Goal: Use online tool/utility: Utilize a website feature to perform a specific function

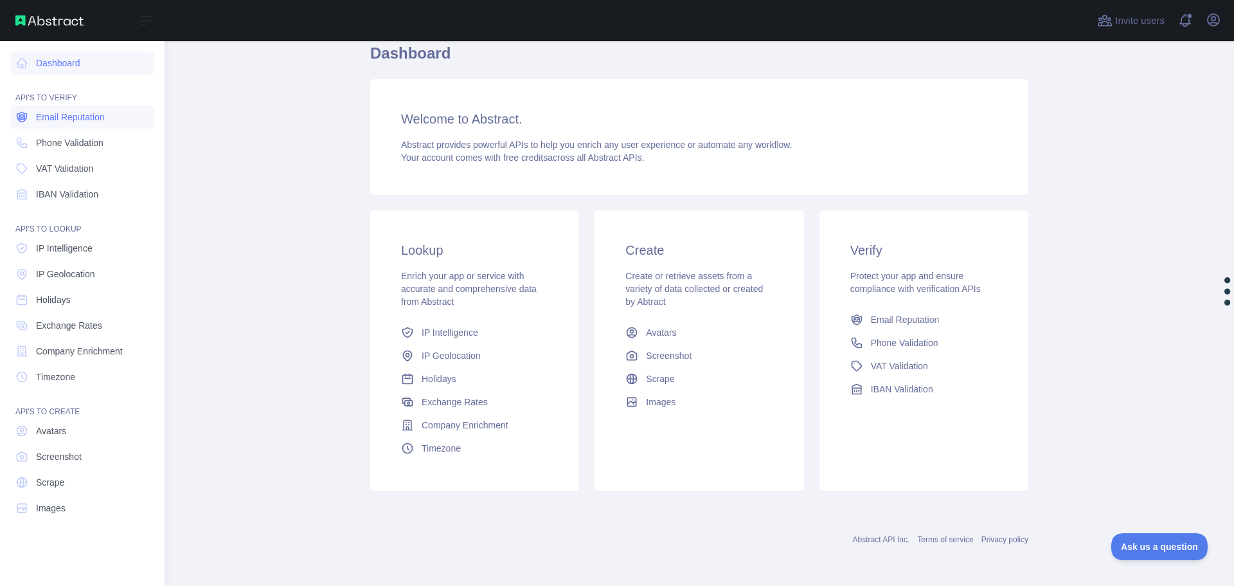
click at [89, 118] on span "Email Reputation" at bounding box center [70, 117] width 69 height 13
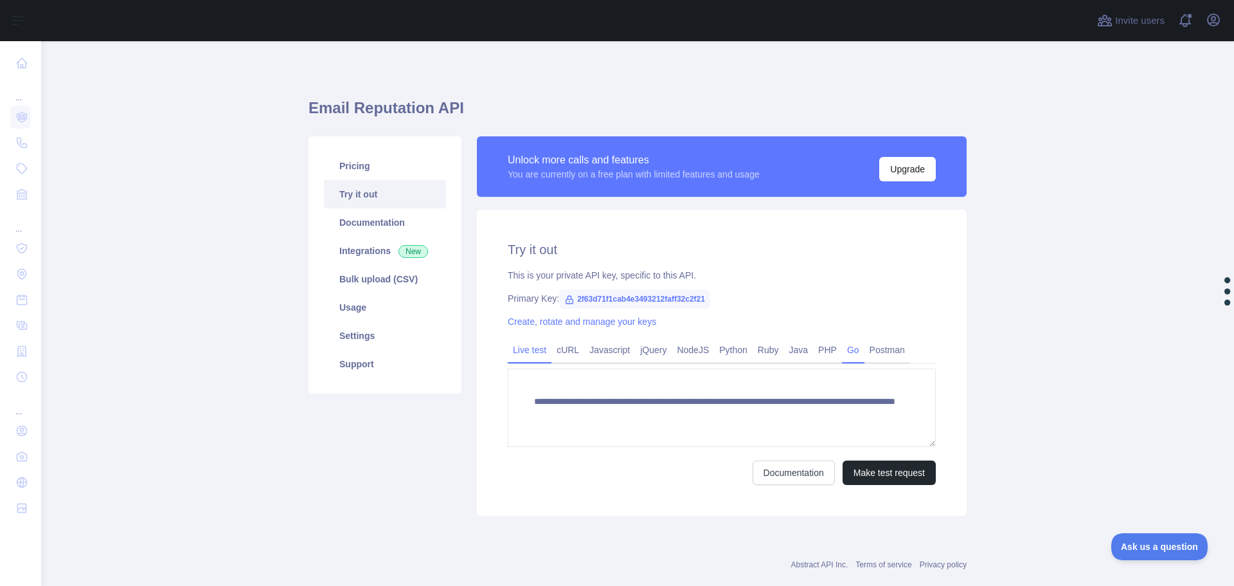
click at [845, 348] on link "Go" at bounding box center [853, 349] width 22 height 21
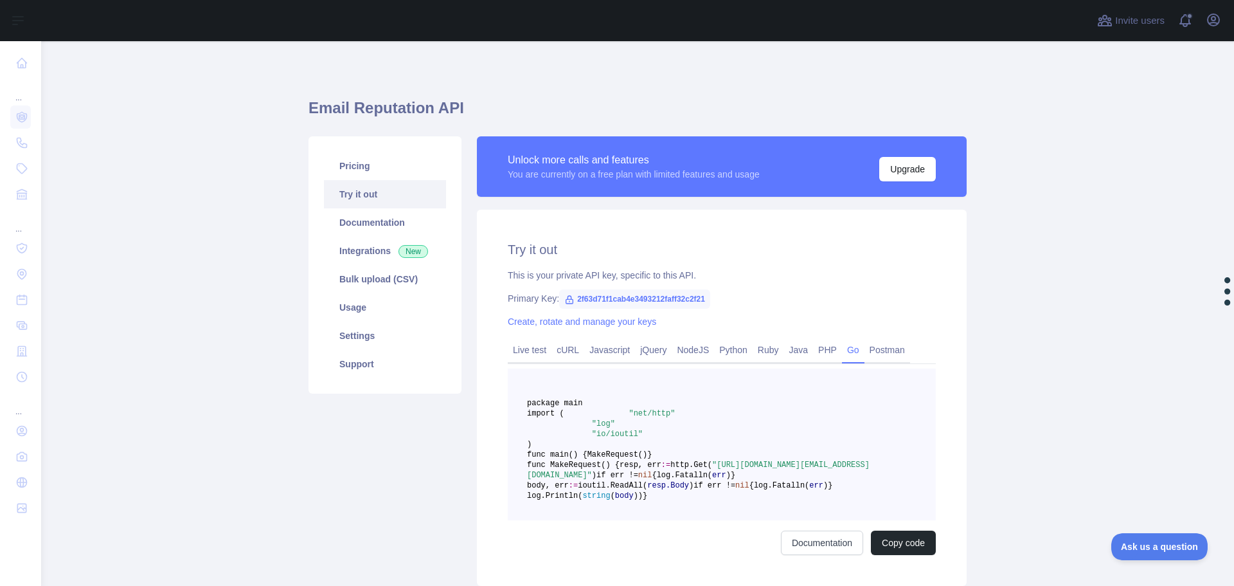
click at [363, 102] on h1 "Email Reputation API" at bounding box center [638, 113] width 658 height 31
click at [355, 80] on div at bounding box center [355, 80] width 0 height 0
click at [416, 78] on div "Email Reputation API Pricing Try it out Documentation Integrations New Bulk upl…" at bounding box center [638, 338] width 658 height 532
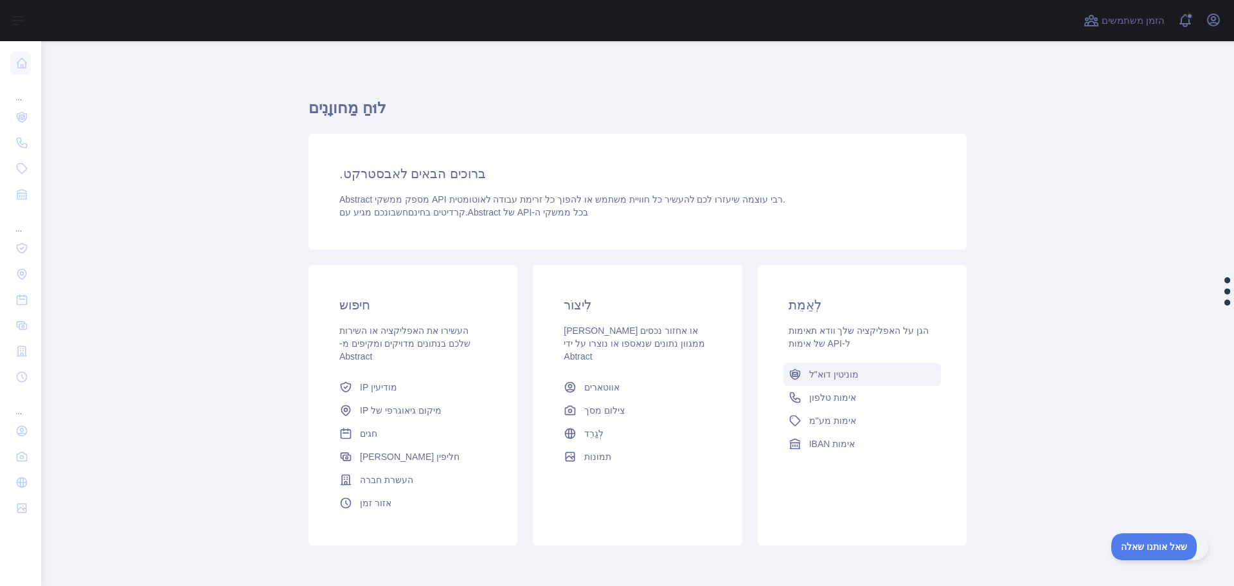
click at [819, 373] on font "מוניטין דוא"ל" at bounding box center [833, 374] width 49 height 10
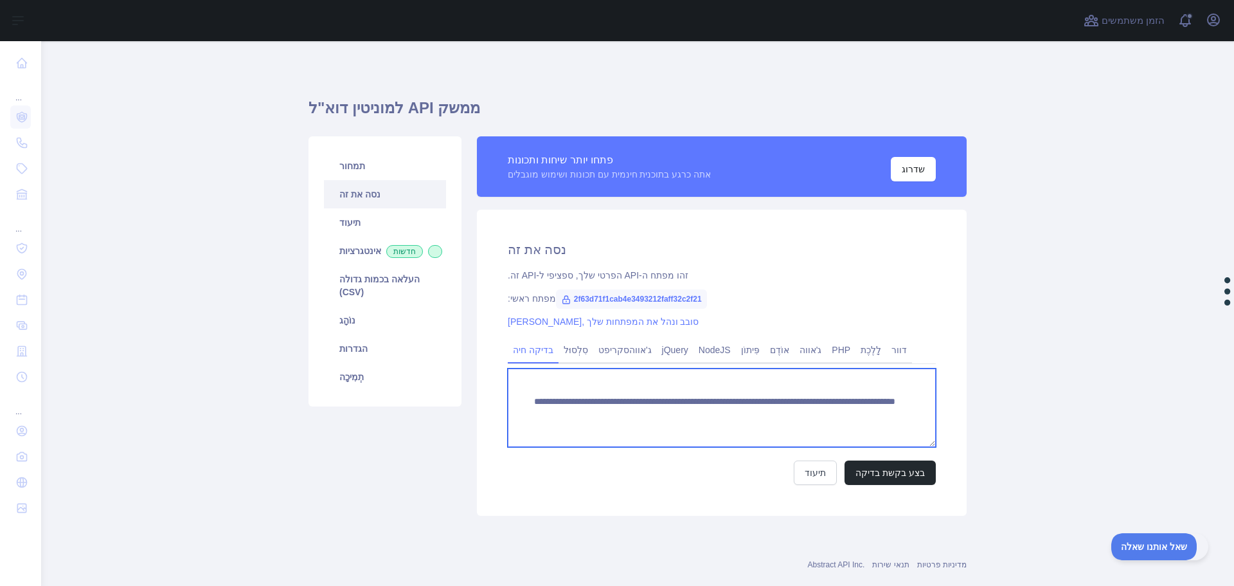
drag, startPoint x: 742, startPoint y: 411, endPoint x: 845, endPoint y: 411, distance: 102.8
click at [845, 411] on textarea "**********" at bounding box center [722, 407] width 428 height 78
paste textarea
type textarea "**********"
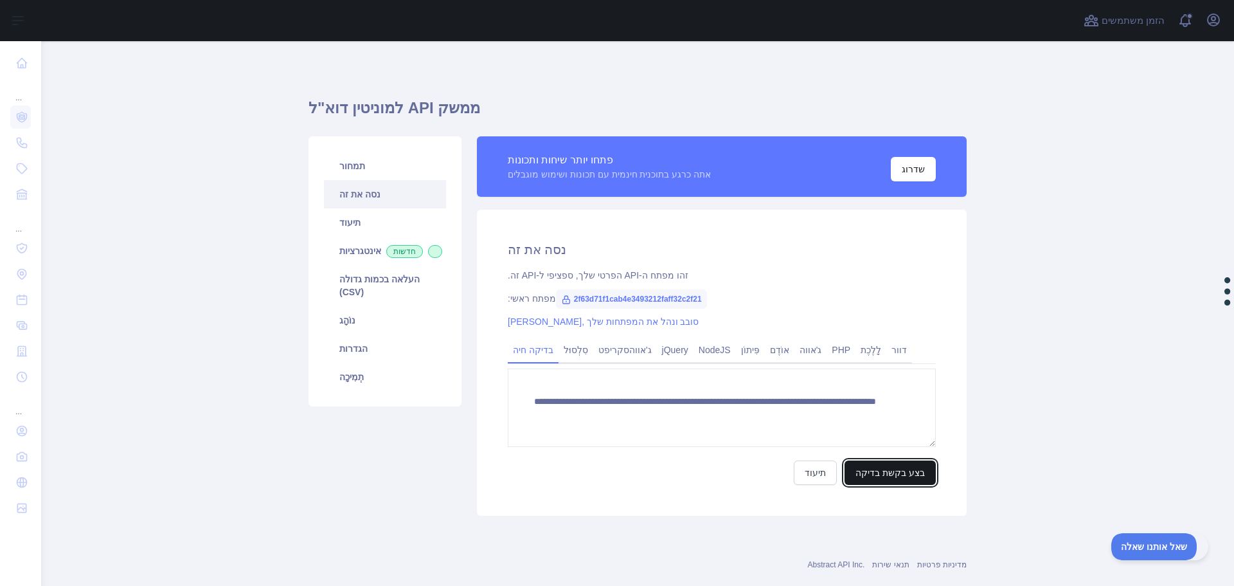
click at [873, 469] on font "בצע בקשת בדיקה" at bounding box center [889, 472] width 69 height 10
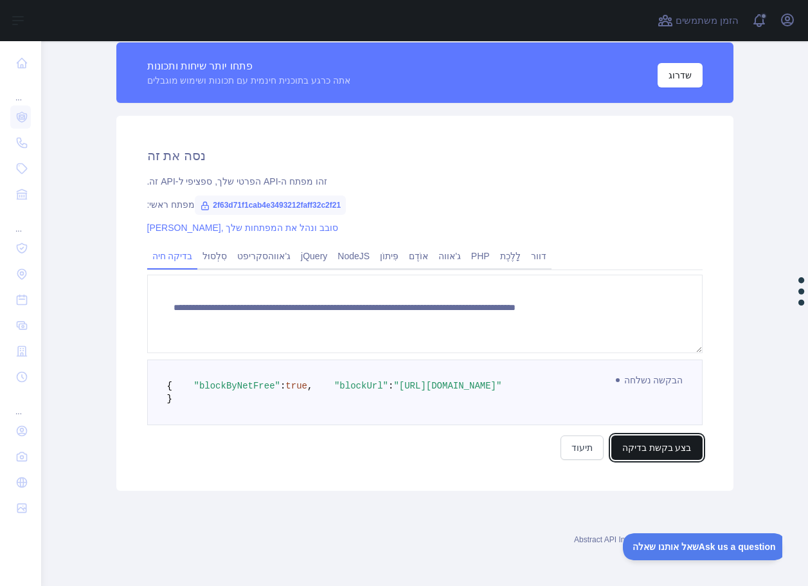
click at [646, 442] on font "בצע בקשת בדיקה" at bounding box center [656, 447] width 69 height 10
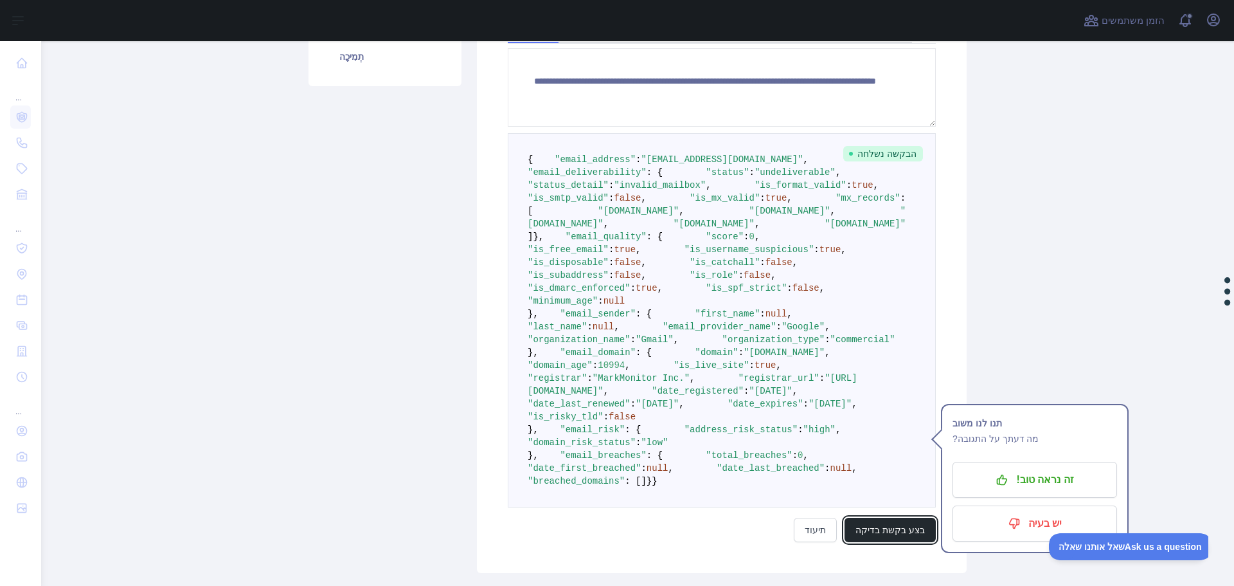
scroll to position [276, 0]
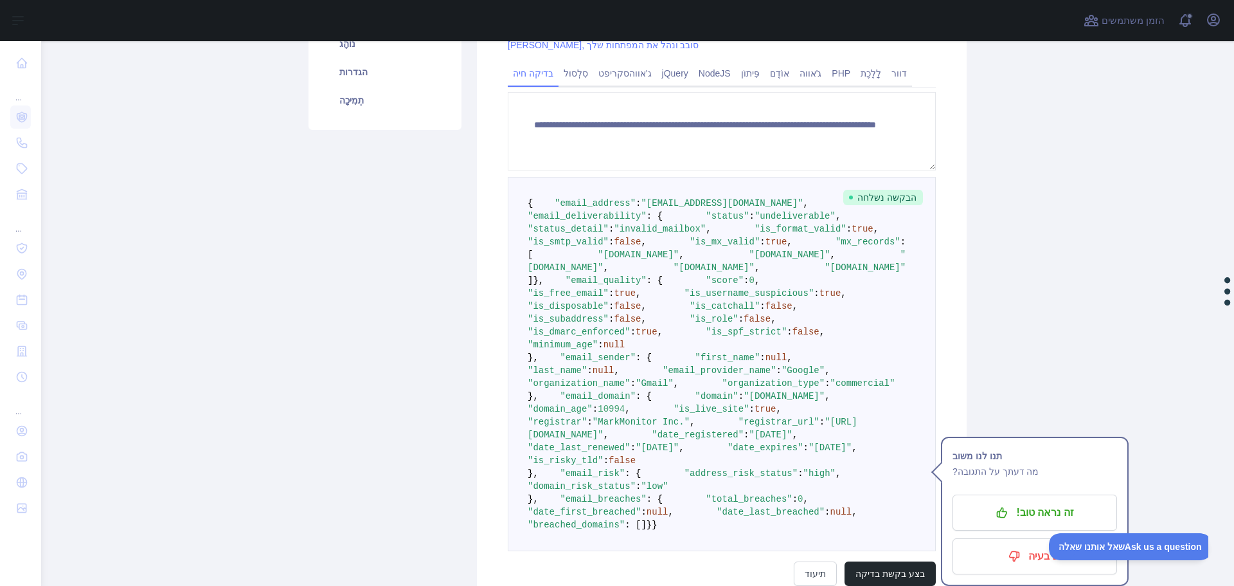
click at [755, 221] on span ""undeliverable"" at bounding box center [795, 216] width 81 height 10
click at [643, 218] on div at bounding box center [643, 218] width 0 height 0
click at [749, 242] on pre "{ "email_address" : "[EMAIL_ADDRESS][DOMAIN_NAME]" , "email_deliverability" : {…" at bounding box center [722, 364] width 428 height 374
click at [667, 234] on span ""invalid_mailbox"" at bounding box center [660, 229] width 92 height 10
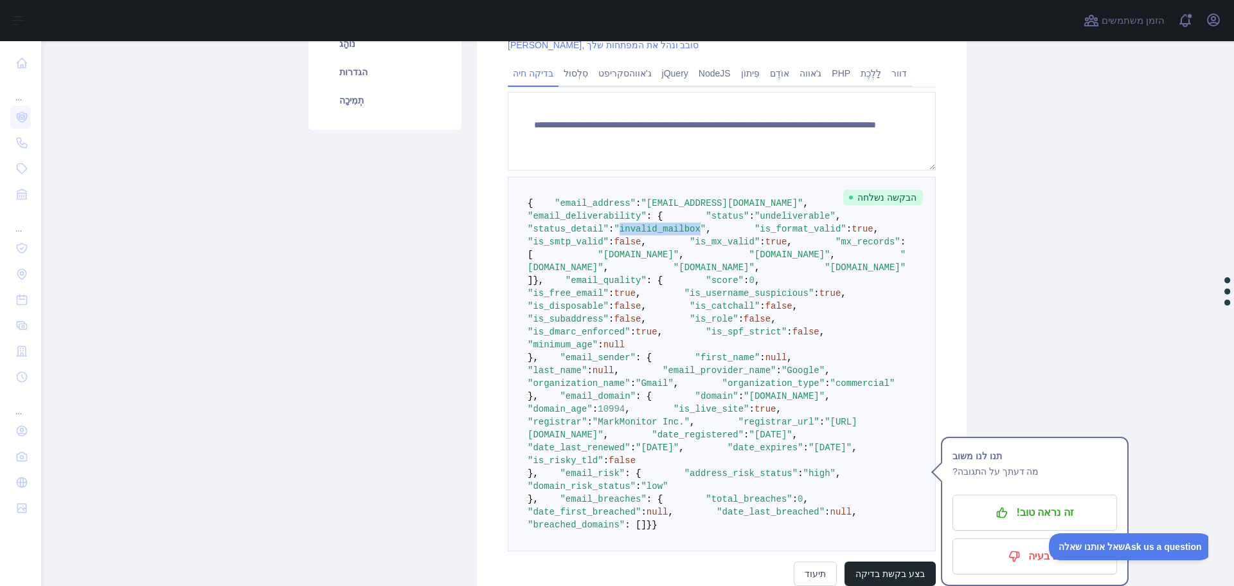
click at [667, 234] on span ""invalid_mailbox"" at bounding box center [660, 229] width 92 height 10
click at [658, 260] on div at bounding box center [658, 260] width 0 height 0
click at [938, 207] on div "**********" at bounding box center [722, 274] width 490 height 683
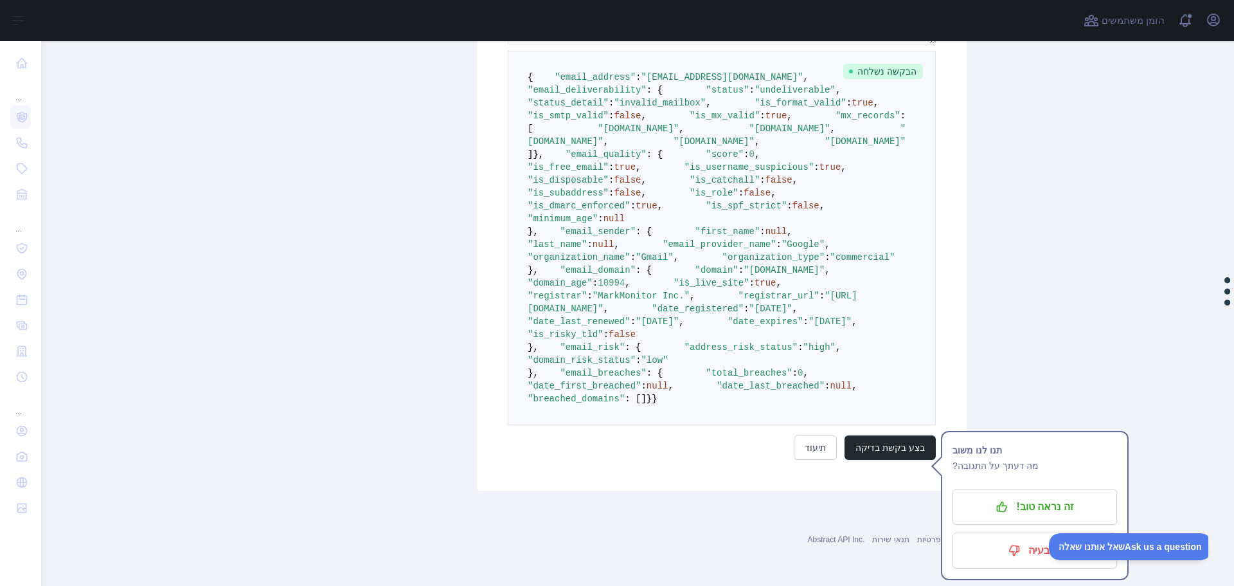
scroll to position [801, 0]
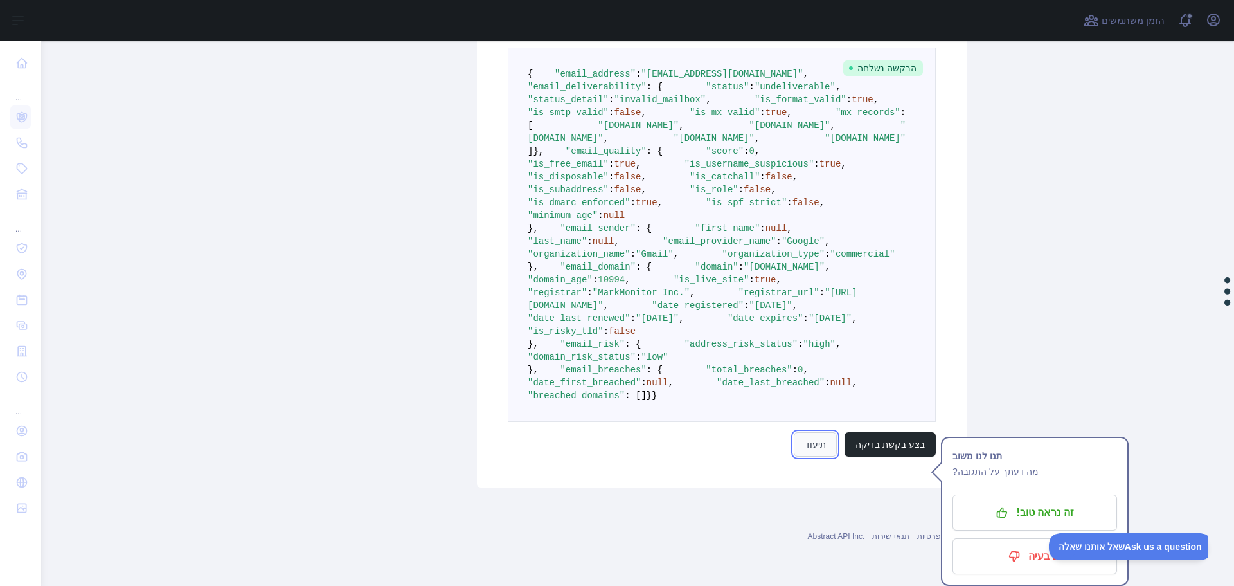
click at [813, 454] on link "תיעוד" at bounding box center [815, 444] width 43 height 24
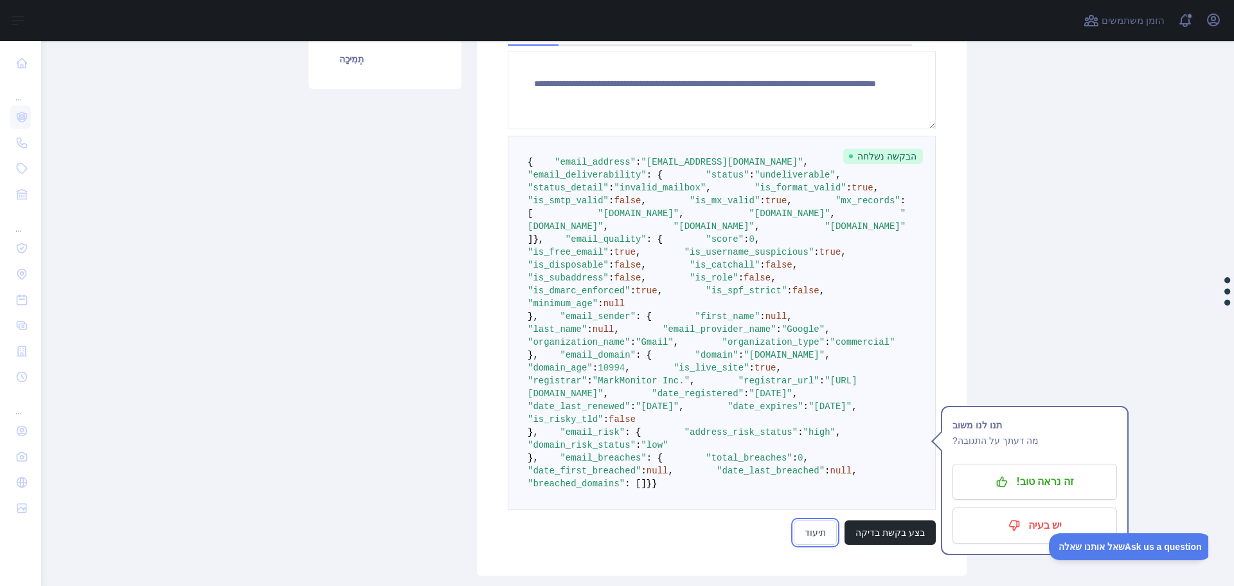
scroll to position [287, 0]
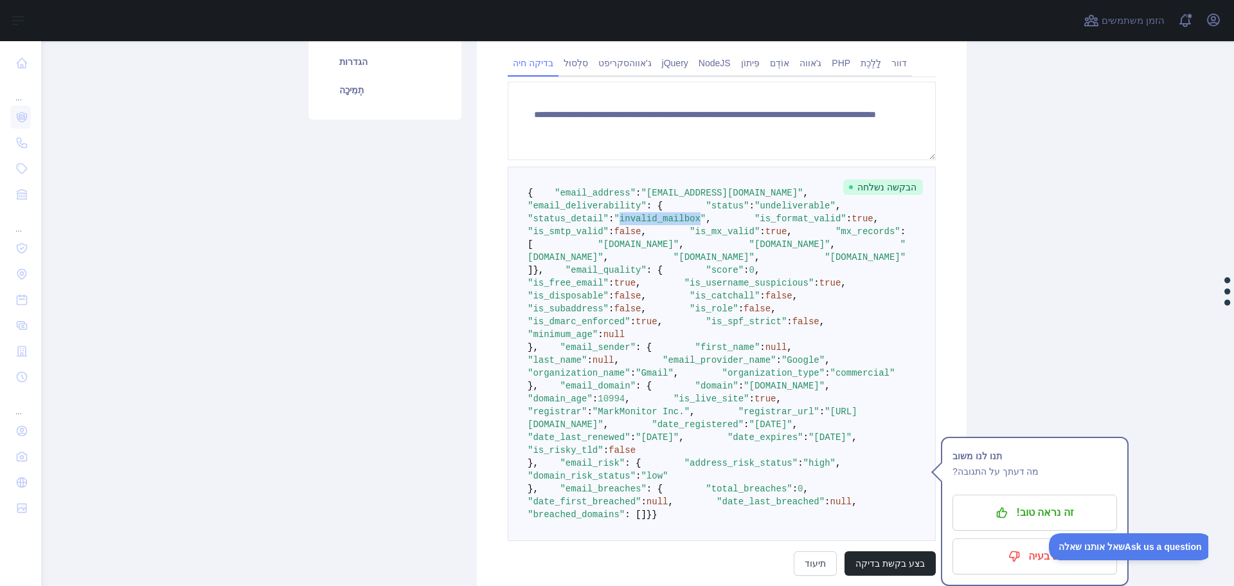
drag, startPoint x: 652, startPoint y: 240, endPoint x: 725, endPoint y: 240, distance: 72.6
click at [706, 224] on span ""invalid_mailbox"" at bounding box center [660, 218] width 92 height 10
click at [717, 220] on div at bounding box center [717, 220] width 0 height 0
click at [798, 244] on pre "{ "email_address" : "[EMAIL_ADDRESS][DOMAIN_NAME]" , "email_deliverability" : {…" at bounding box center [722, 353] width 428 height 374
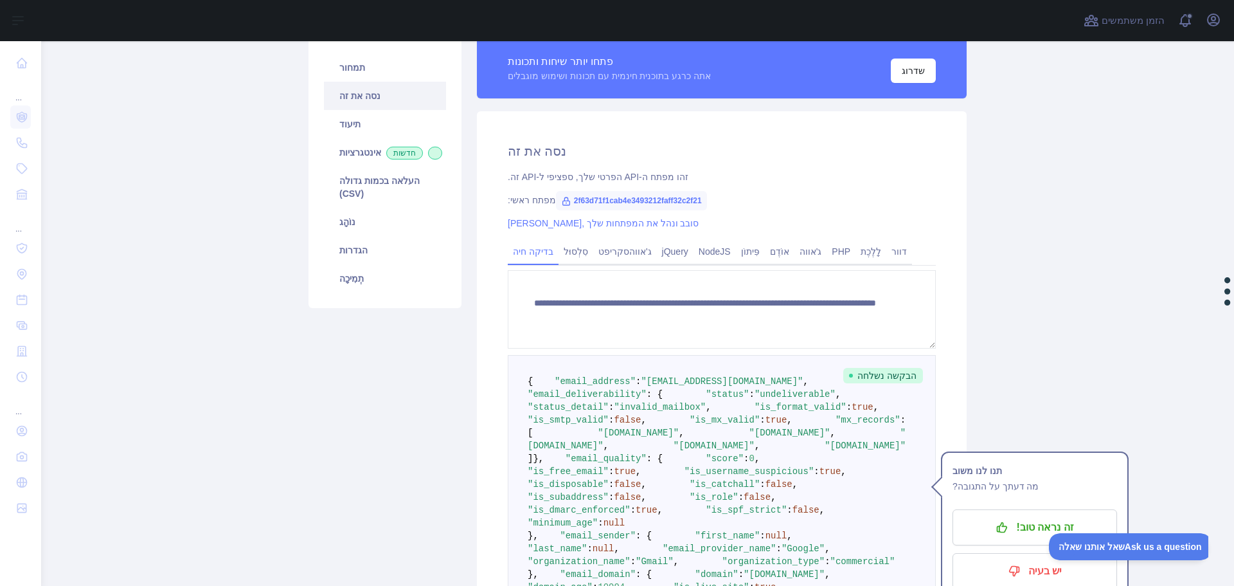
scroll to position [129, 0]
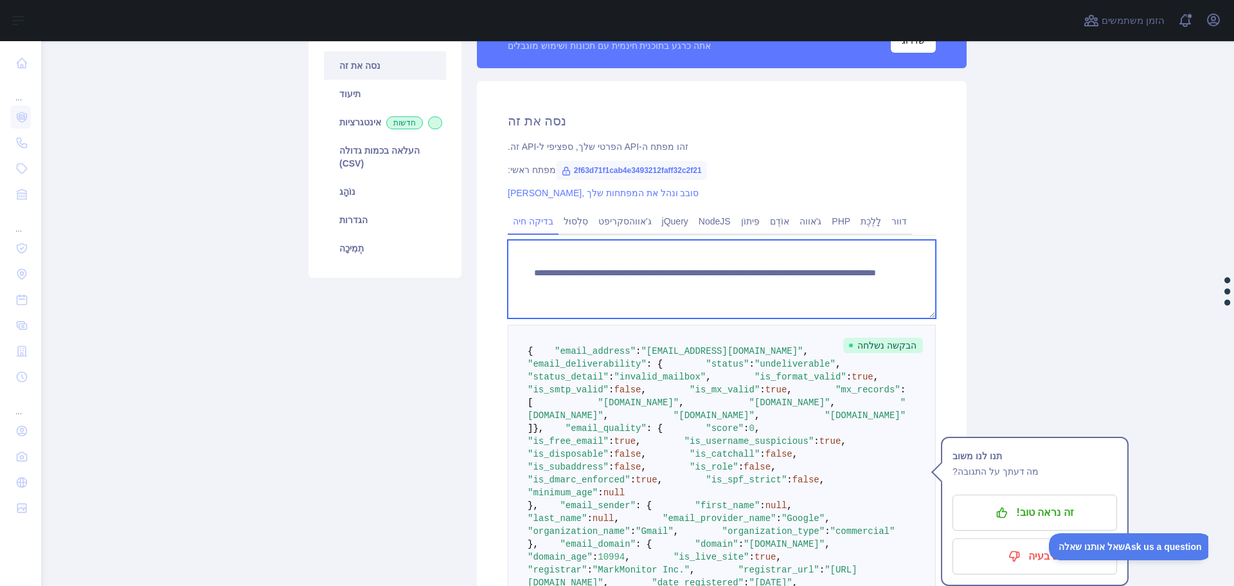
drag, startPoint x: 742, startPoint y: 288, endPoint x: 839, endPoint y: 283, distance: 97.2
click at [839, 283] on textarea "**********" at bounding box center [722, 279] width 428 height 78
paste textarea "*"
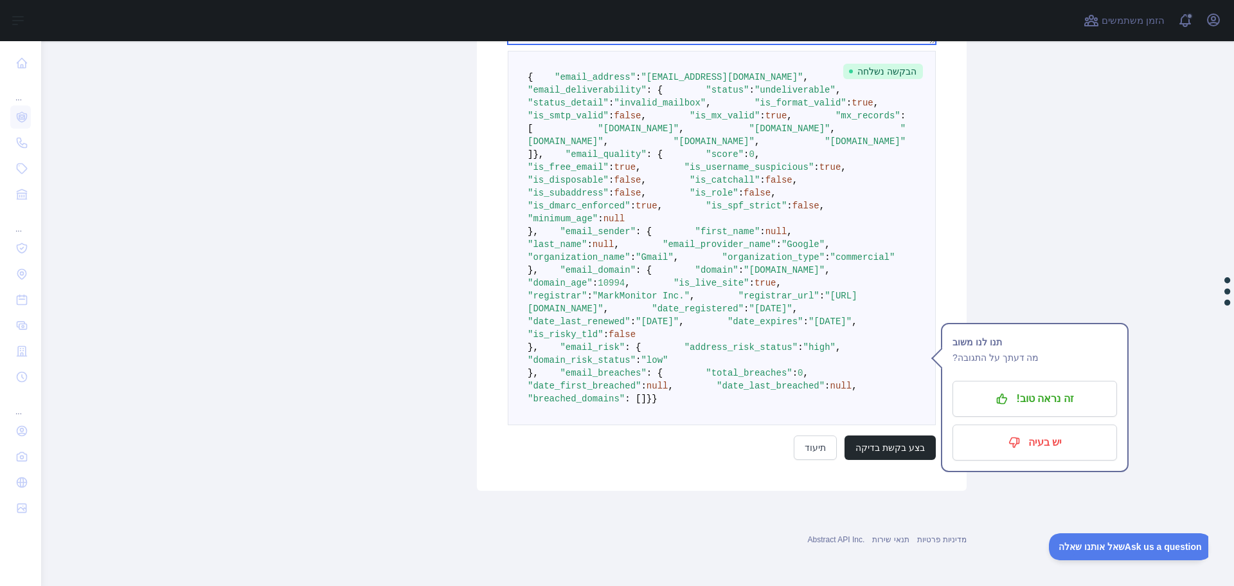
scroll to position [801, 0]
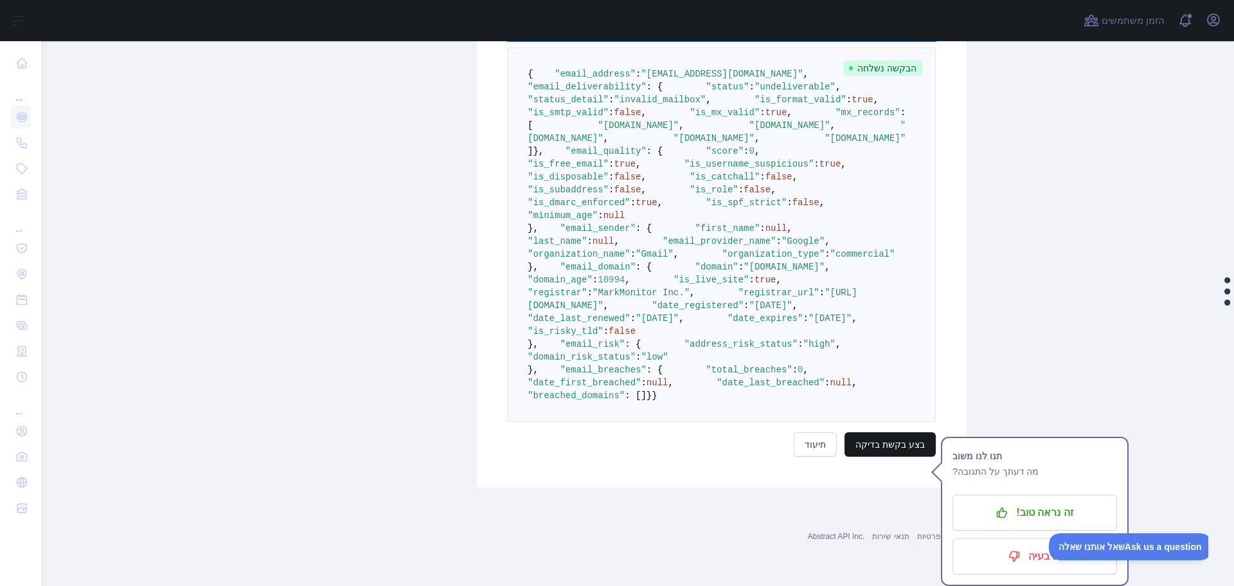
type textarea "**********"
click at [879, 449] on font "בצע בקשת בדיקה" at bounding box center [889, 444] width 69 height 10
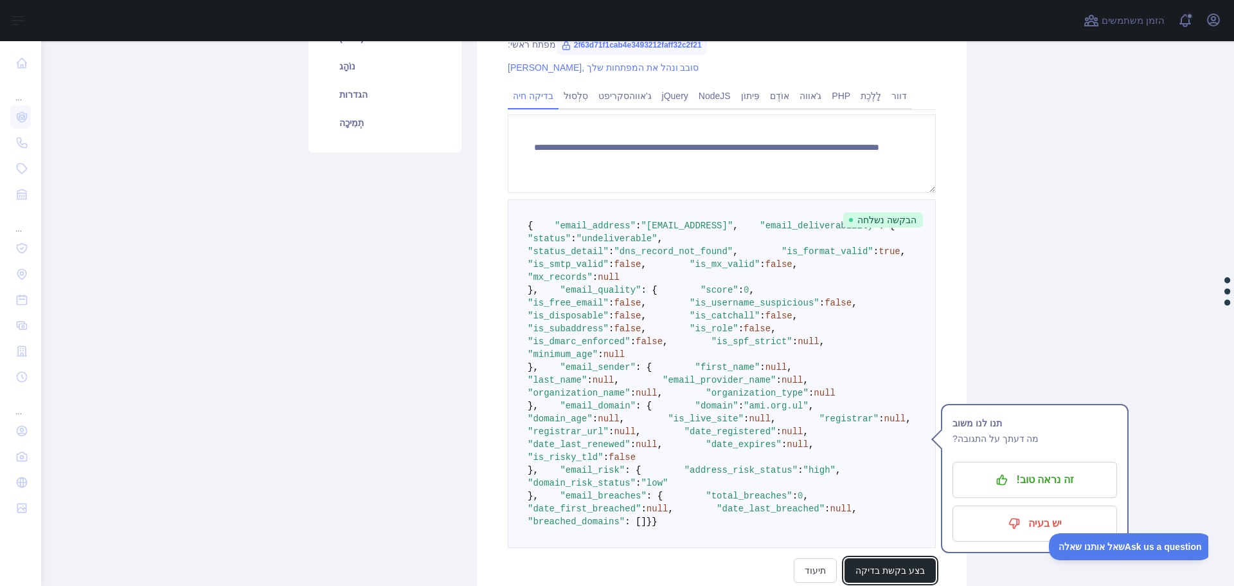
scroll to position [210, 0]
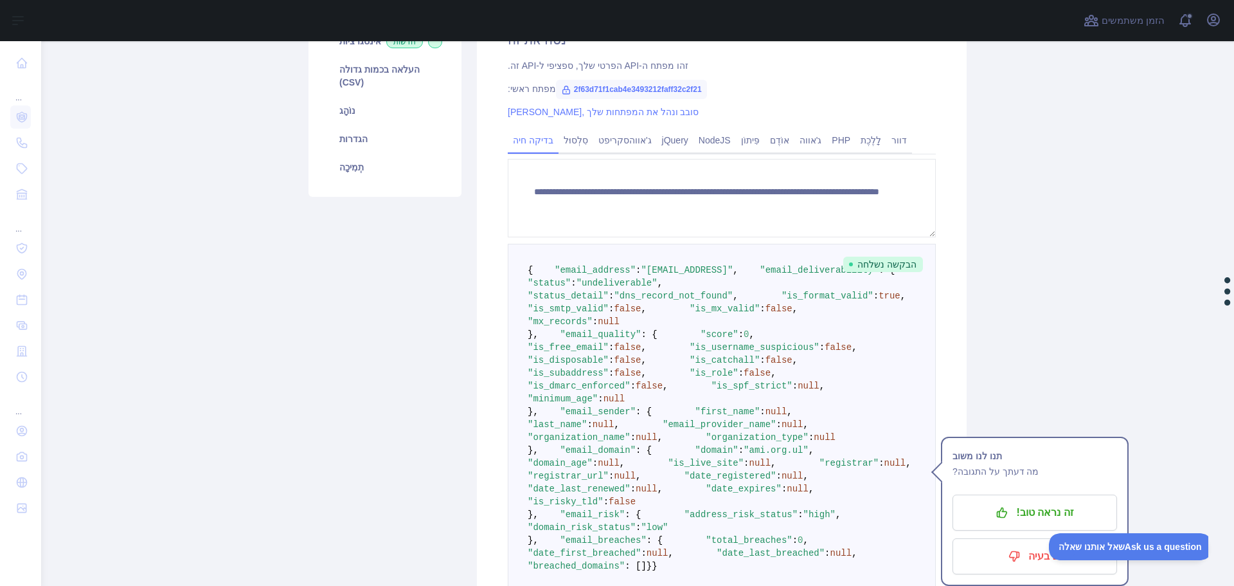
click at [641, 288] on span ""undeliverable"" at bounding box center [617, 283] width 81 height 10
click at [632, 285] on div at bounding box center [632, 285] width 0 height 0
click at [762, 294] on pre "{ "email_address" : "[EMAIL_ADDRESS]" , "email_deliverability" : { "status" : "…" at bounding box center [722, 418] width 428 height 348
drag, startPoint x: 560, startPoint y: 305, endPoint x: 701, endPoint y: 303, distance: 140.1
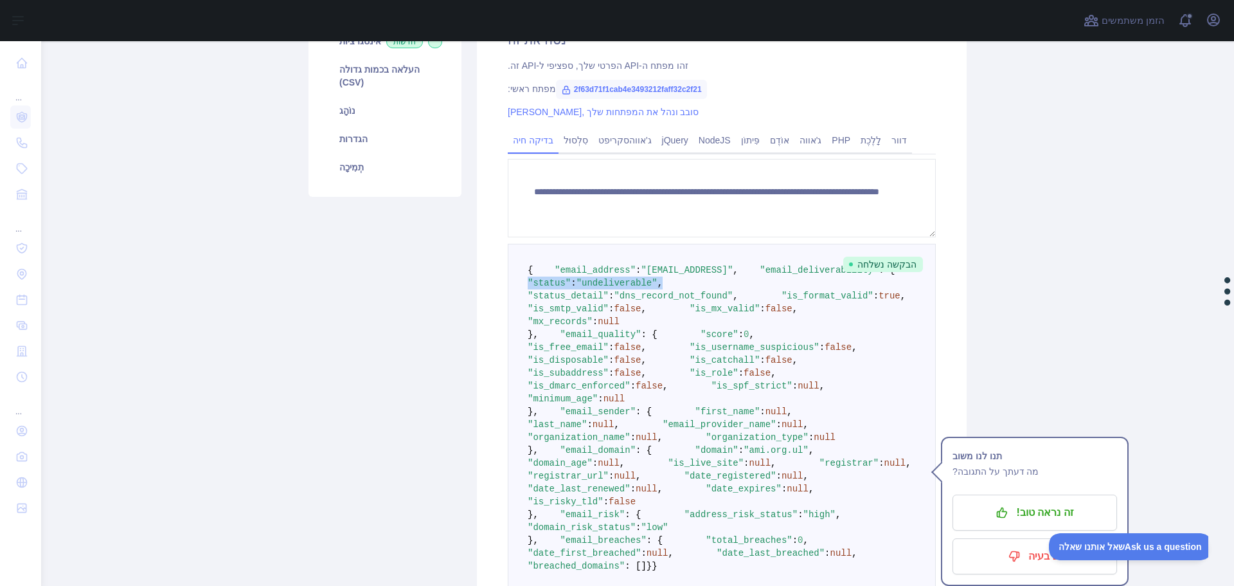
click at [701, 303] on pre "{ "email_address" : "[EMAIL_ADDRESS]" , "email_deliverability" : { "status" : "…" at bounding box center [722, 418] width 428 height 348
click at [720, 299] on pre "{ "email_address" : "[EMAIL_ADDRESS]" , "email_deliverability" : { "status" : "…" at bounding box center [722, 418] width 428 height 348
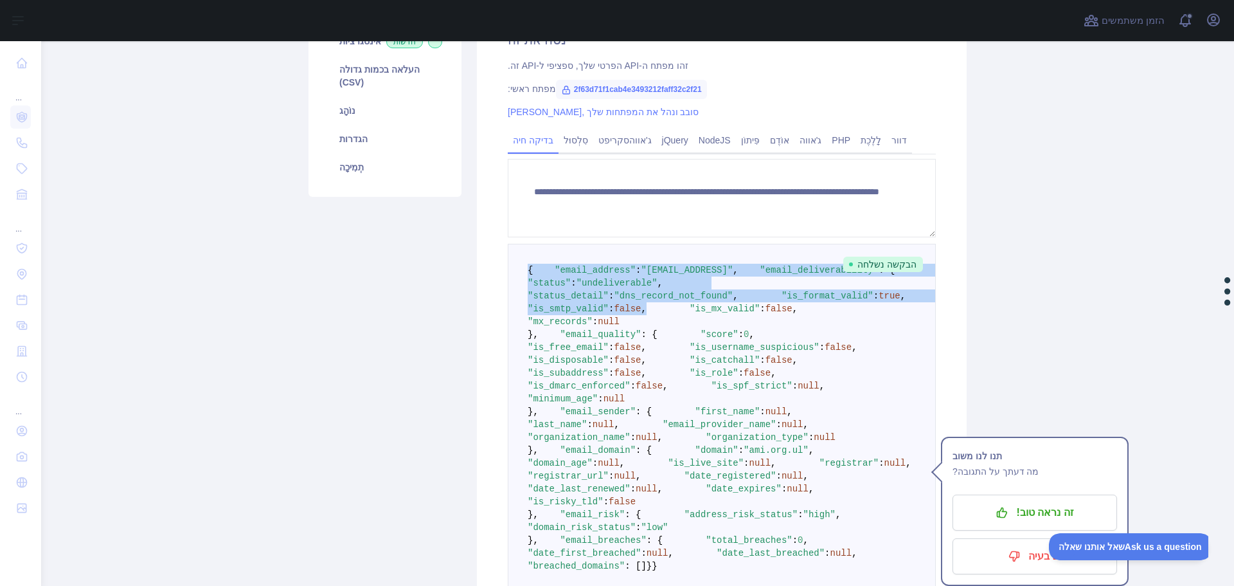
drag, startPoint x: 523, startPoint y: 265, endPoint x: 788, endPoint y: 347, distance: 277.9
click at [788, 347] on pre "{ "email_address" : "[EMAIL_ADDRESS]" , "email_deliverability" : { "status" : "…" at bounding box center [722, 418] width 428 height 348
copy code "{ "email_address" : "[EMAIL_ADDRESS]" , "email_deliverability" : { "status" : "…"
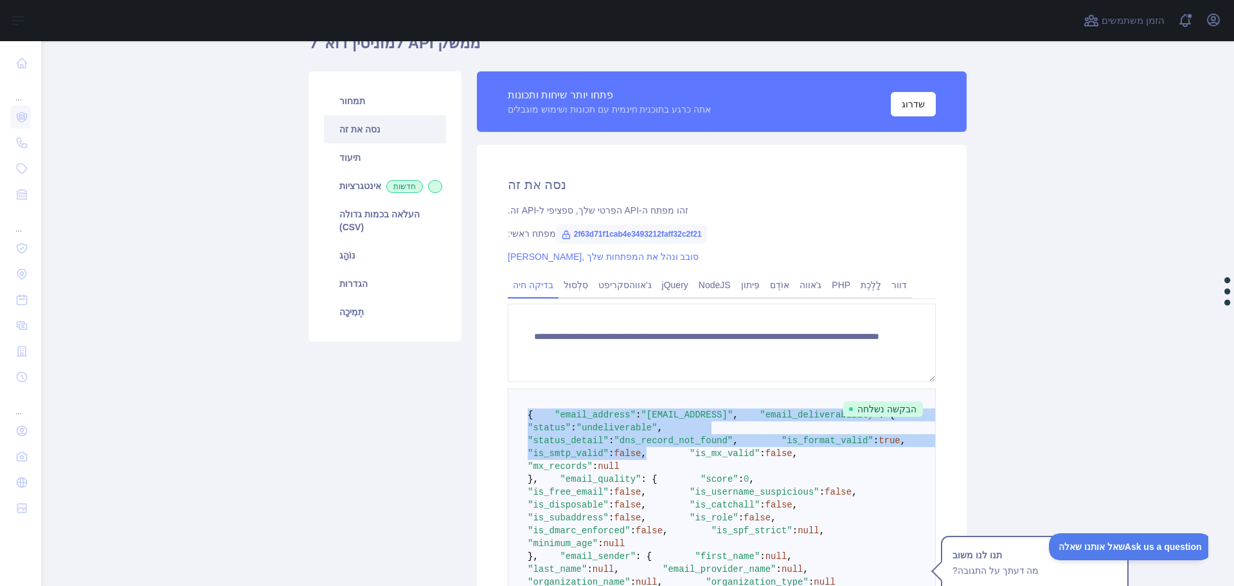
scroll to position [0, 0]
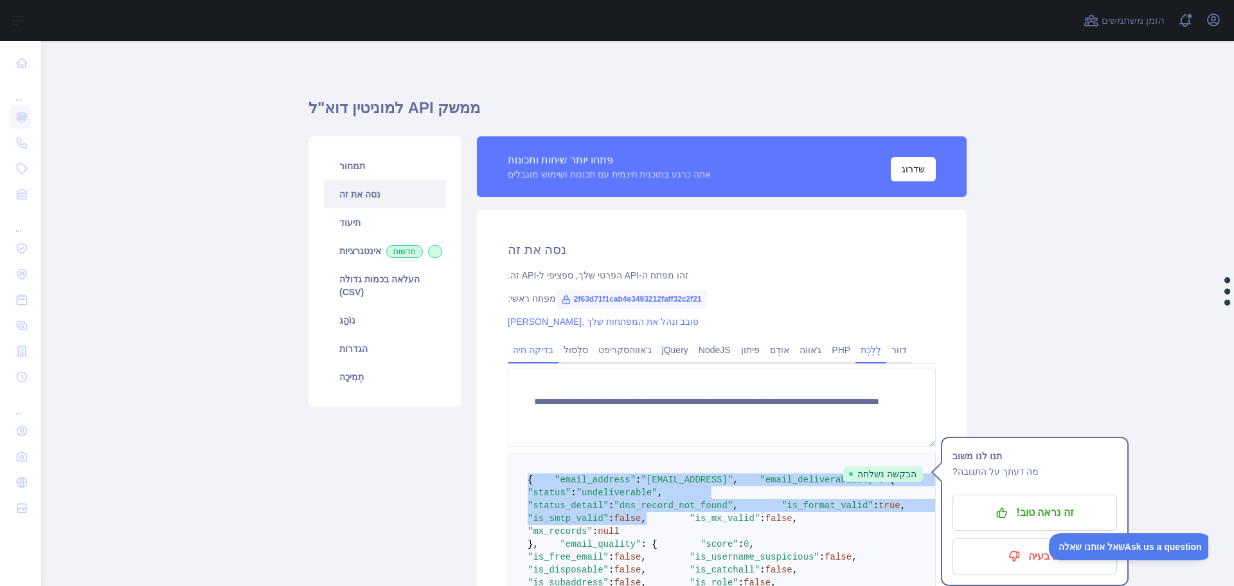
drag, startPoint x: 874, startPoint y: 349, endPoint x: 864, endPoint y: 346, distance: 10.8
click at [874, 349] on font "לָלֶכֶת" at bounding box center [871, 349] width 21 height 10
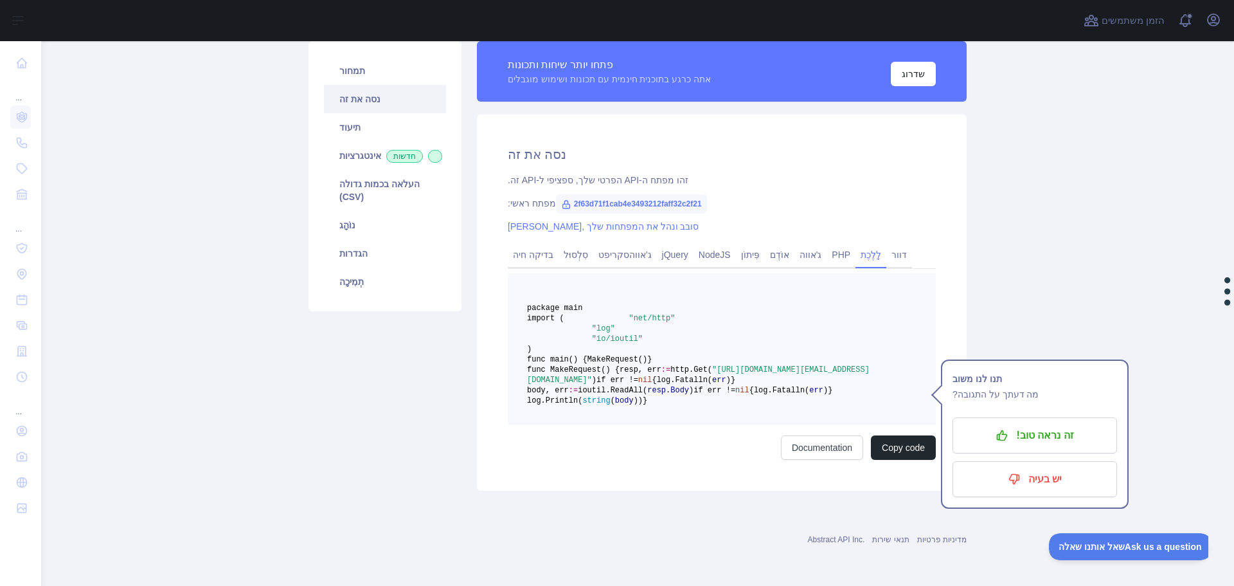
scroll to position [257, 0]
click at [1056, 417] on button "זה נראה טוב!" at bounding box center [1035, 435] width 165 height 36
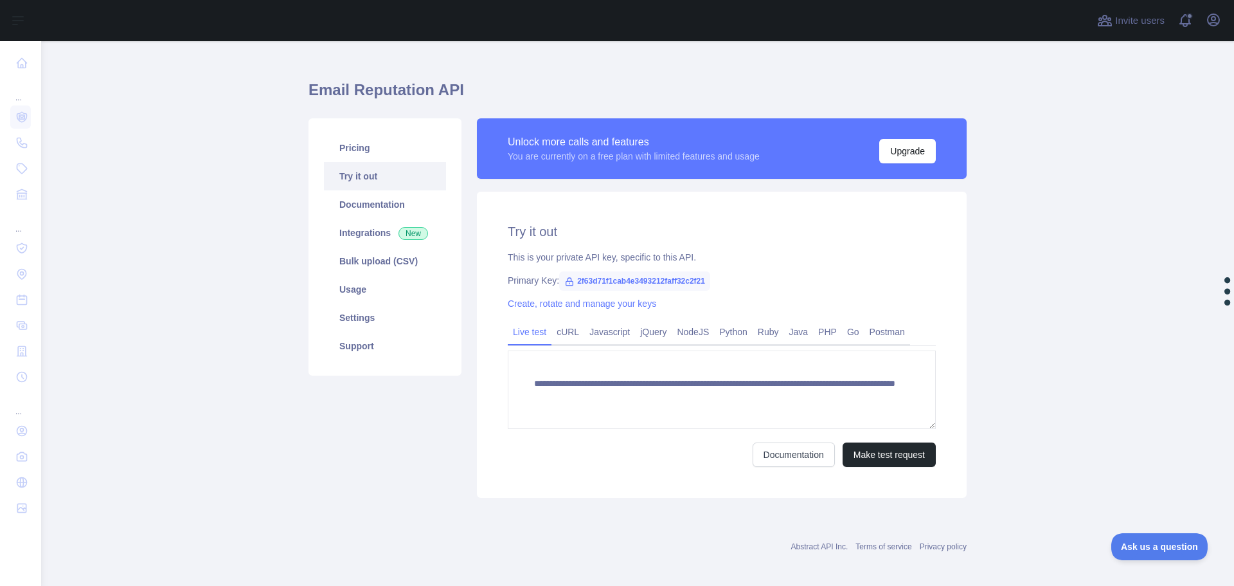
scroll to position [25, 0]
